Goal: Task Accomplishment & Management: Manage account settings

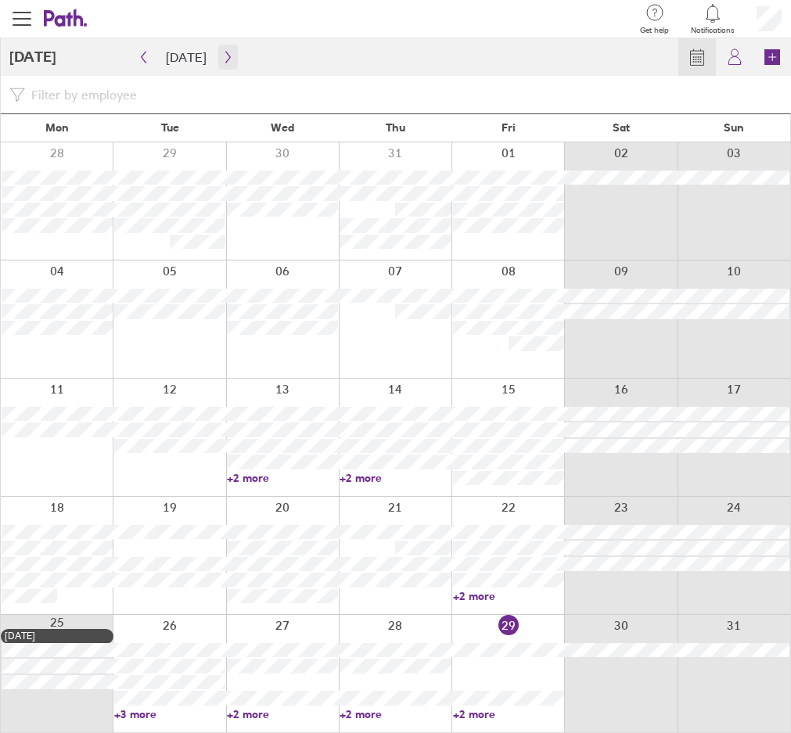
click at [225, 55] on icon "button" at bounding box center [227, 58] width 5 height 12
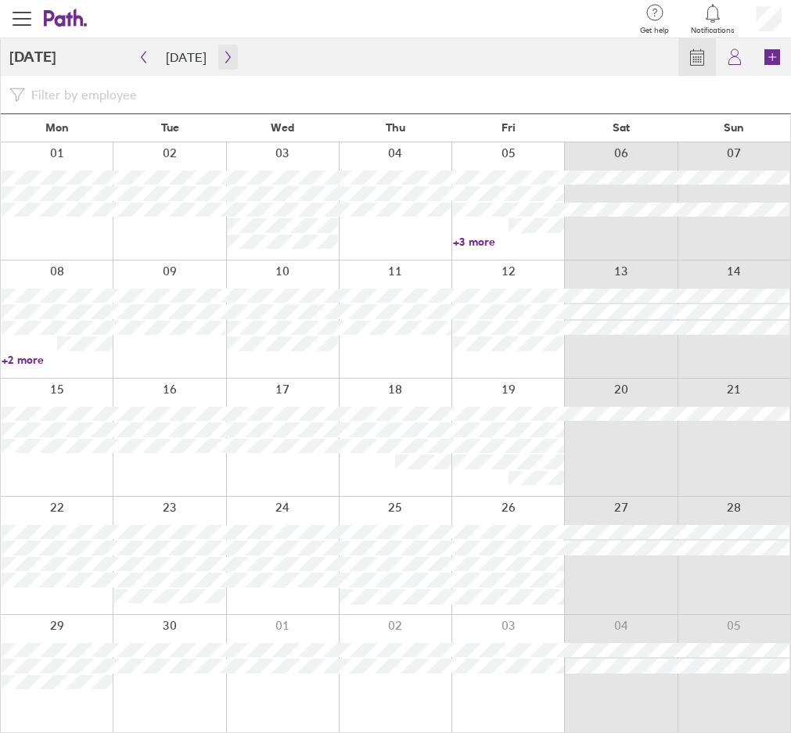
click at [222, 59] on icon "button" at bounding box center [228, 57] width 12 height 13
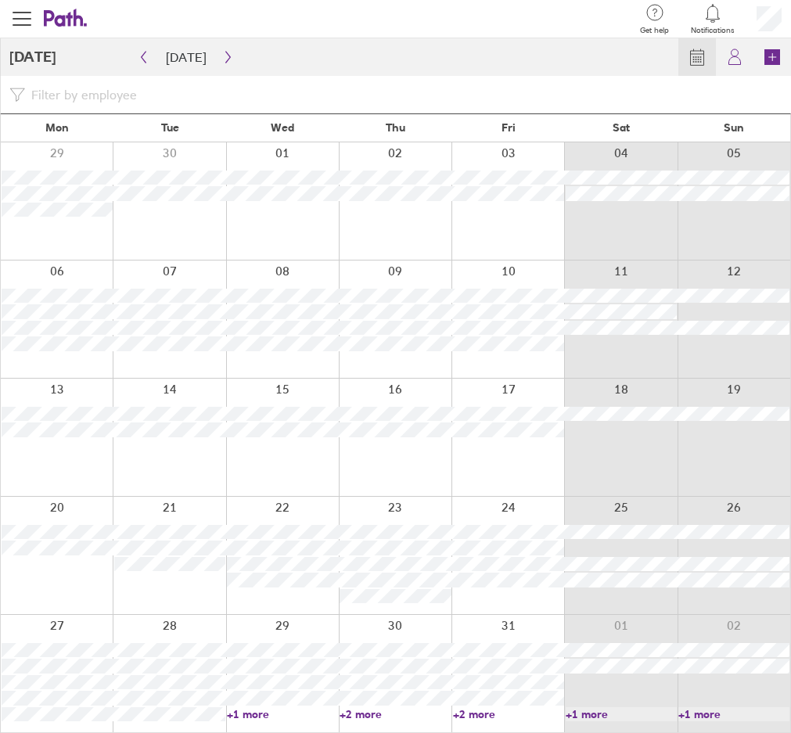
click at [359, 715] on link "+2 more" at bounding box center [395, 715] width 111 height 14
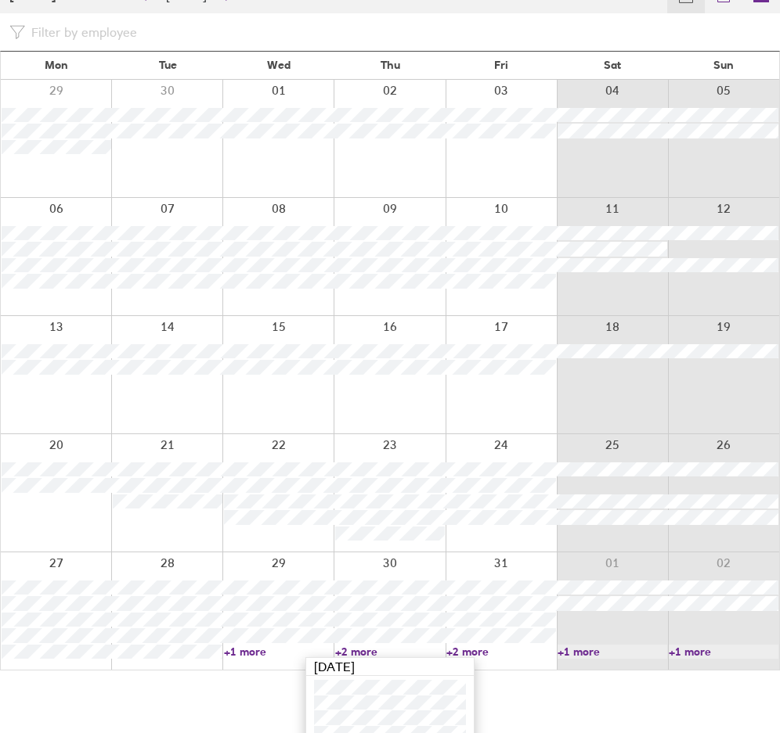
scroll to position [56, 0]
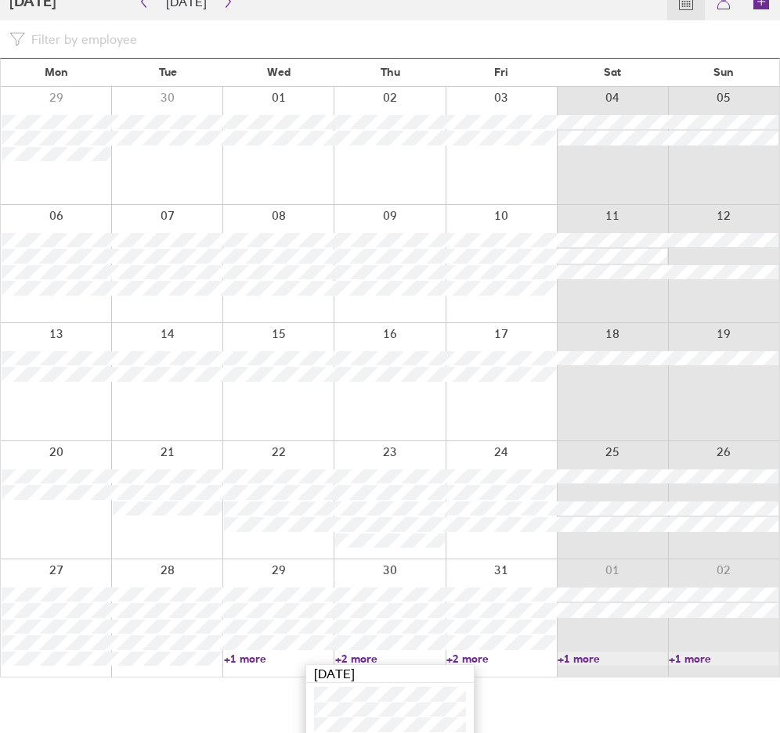
click at [529, 38] on input at bounding box center [397, 39] width 745 height 28
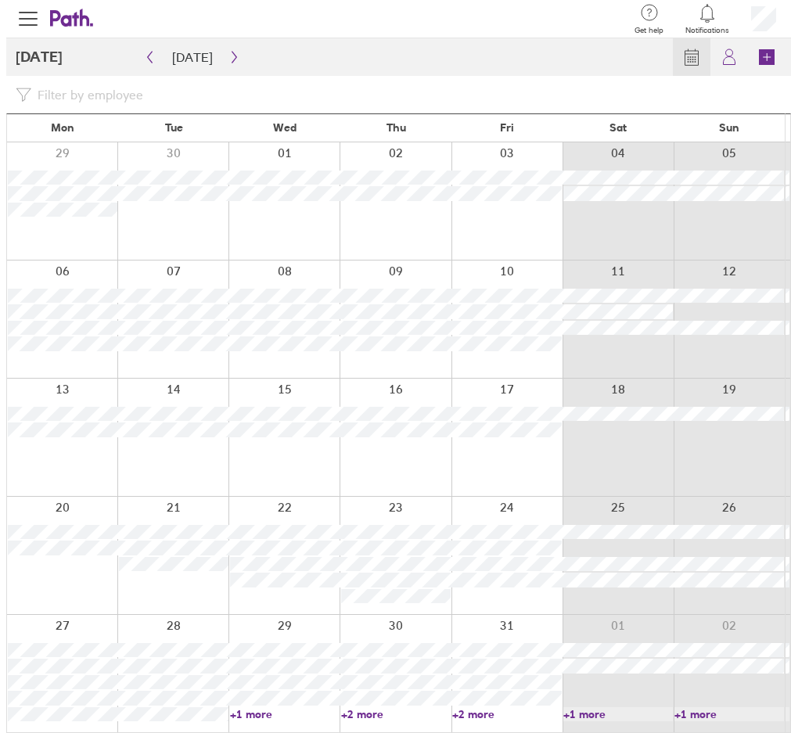
scroll to position [0, 0]
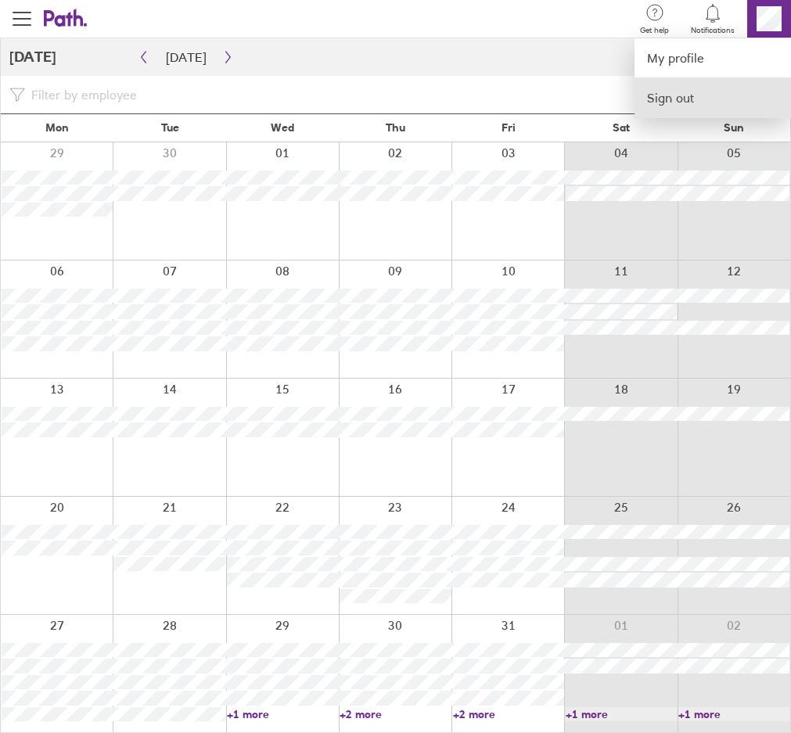
click at [749, 90] on link "Sign out" at bounding box center [713, 97] width 157 height 39
